Goal: Transaction & Acquisition: Book appointment/travel/reservation

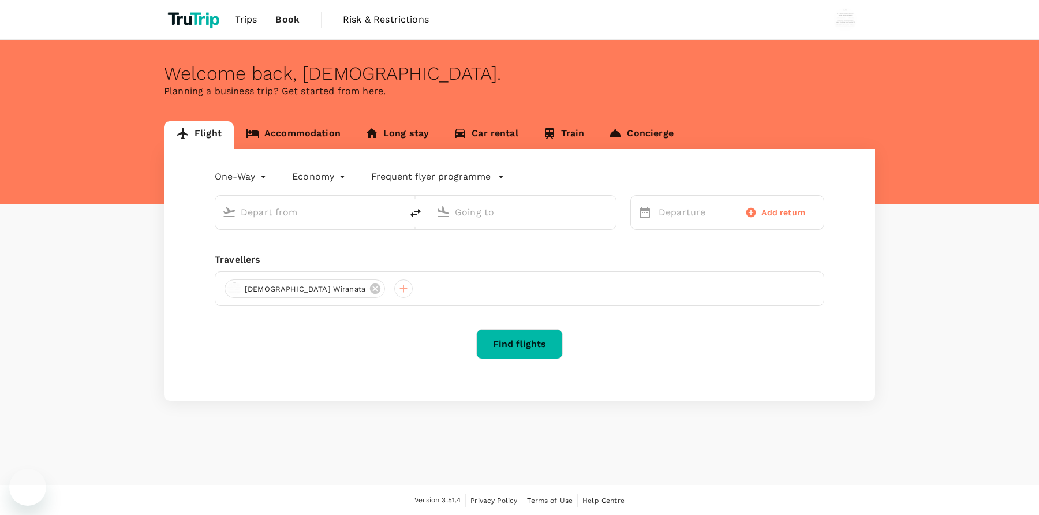
type input "roundtrip"
type input "Soekarno-Hatta Intl (CGK)"
type input "London Heathrow (LHR)"
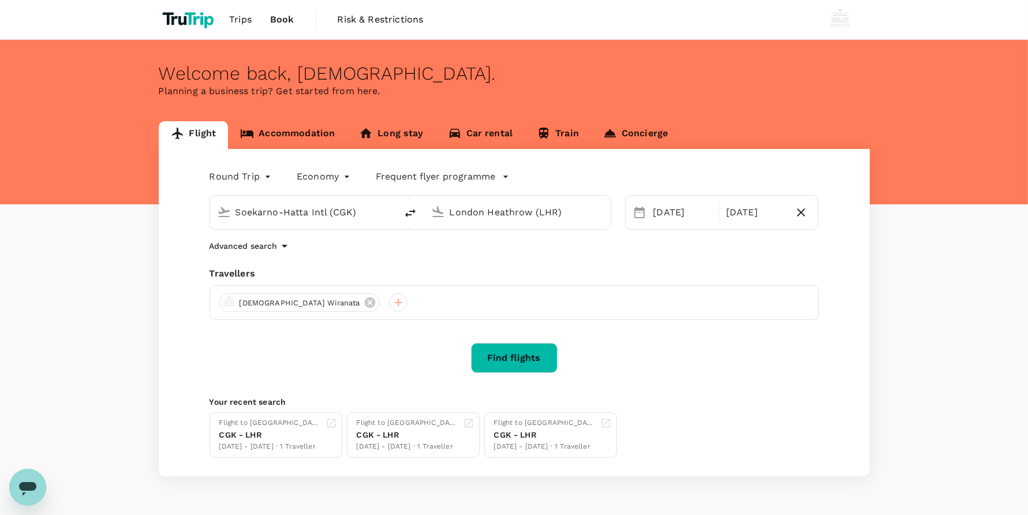
click at [524, 357] on button "Find flights" at bounding box center [514, 358] width 87 height 30
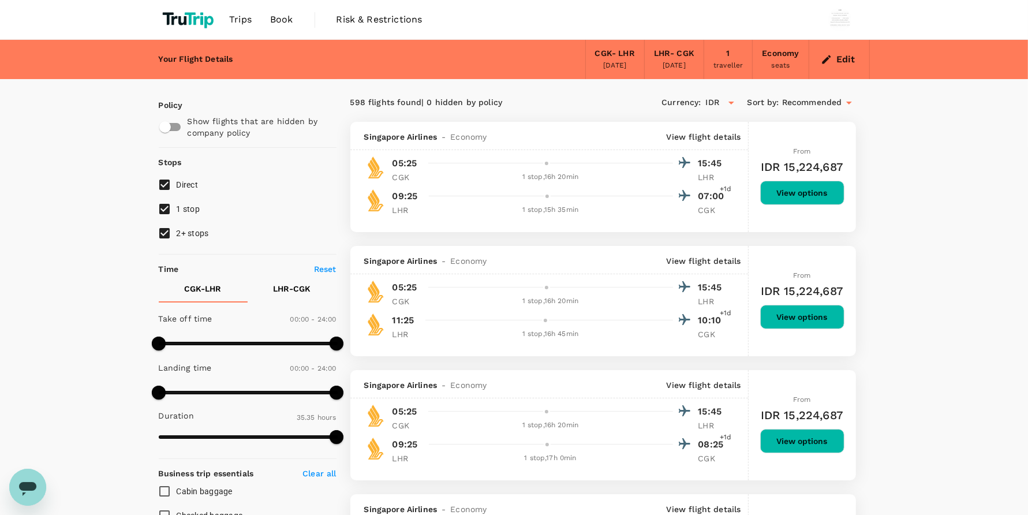
type input "2135"
click at [281, 28] on link "Book" at bounding box center [282, 19] width 42 height 39
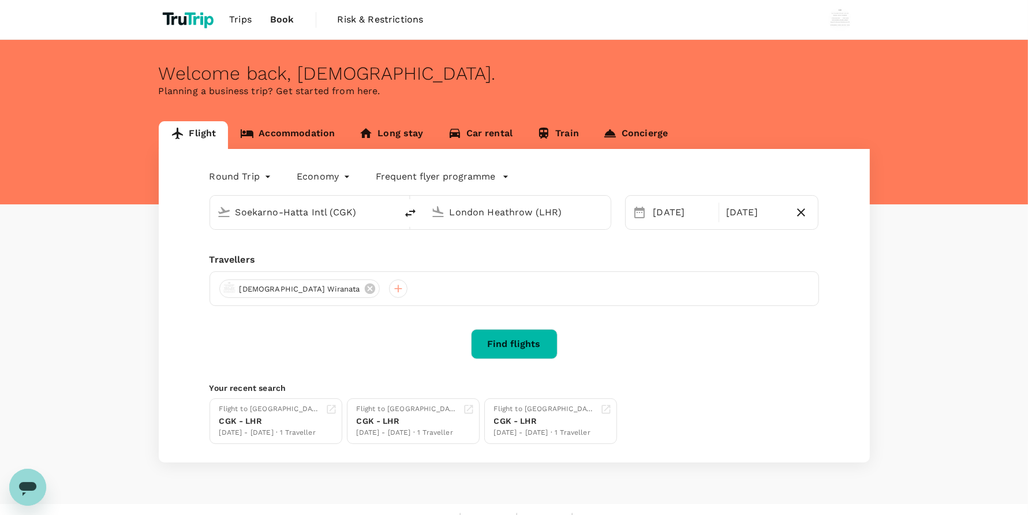
type input "Soekarno-Hatta Intl (CGK)"
type input "London Heathrow (LHR)"
type input "Soekarno-Hatta Intl (CGK)"
type input "London Heathrow (LHR)"
type input "Soekarno-Hatta Intl (CGK)"
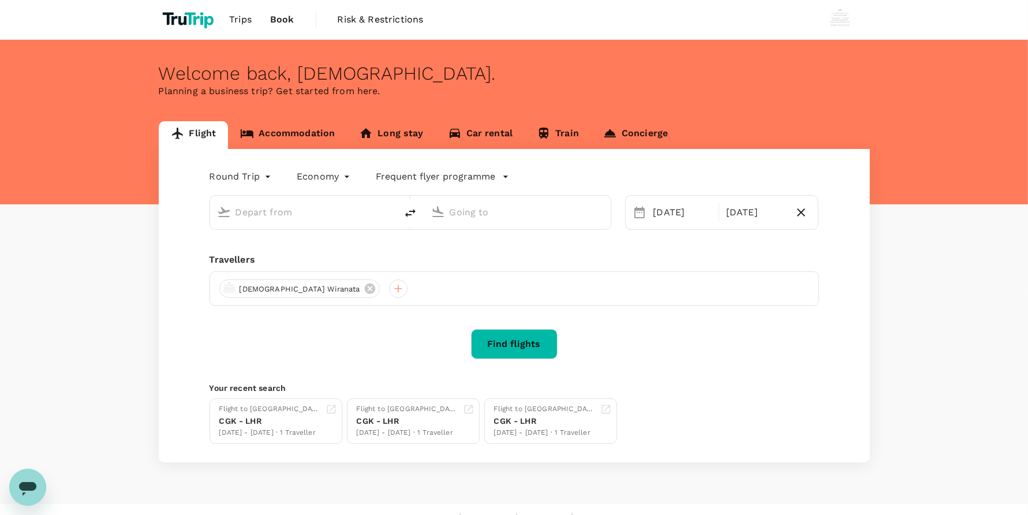
type input "London Heathrow (LHR)"
